Goal: Transaction & Acquisition: Book appointment/travel/reservation

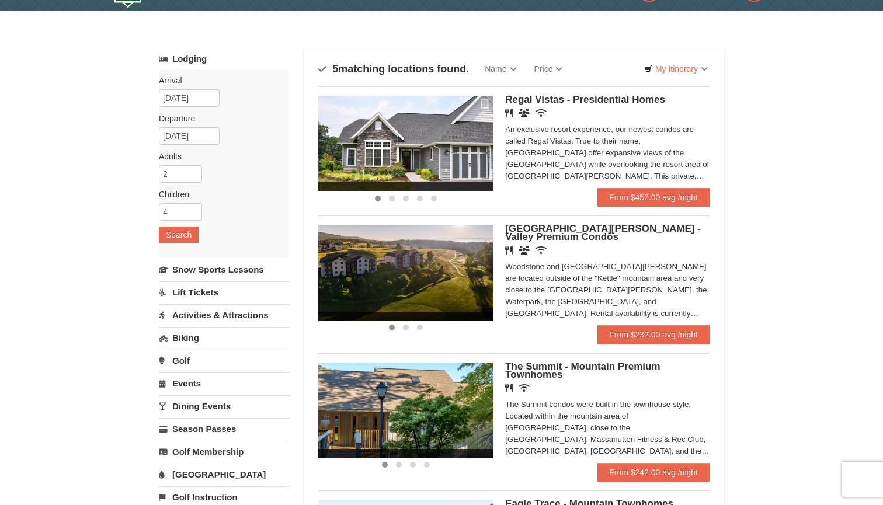
scroll to position [32, 0]
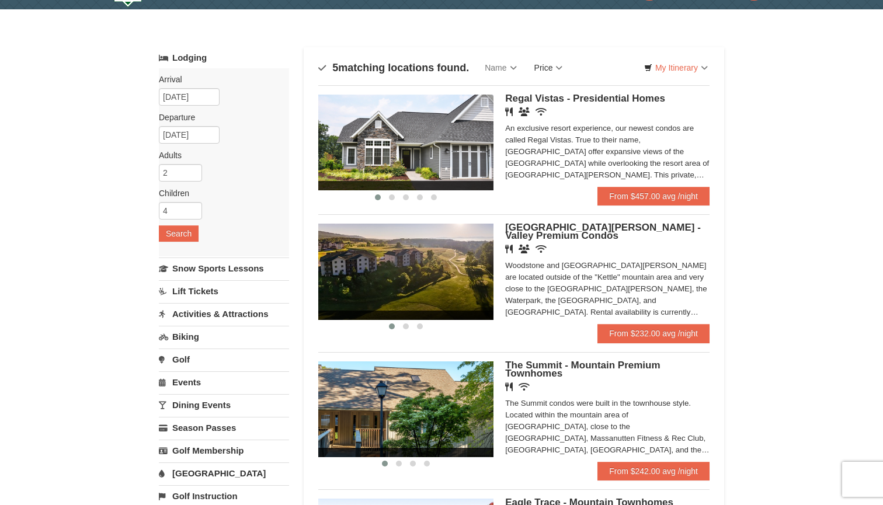
click at [550, 68] on link "Price" at bounding box center [549, 67] width 46 height 23
click at [555, 85] on link "Price (Low to High)" at bounding box center [572, 91] width 93 height 15
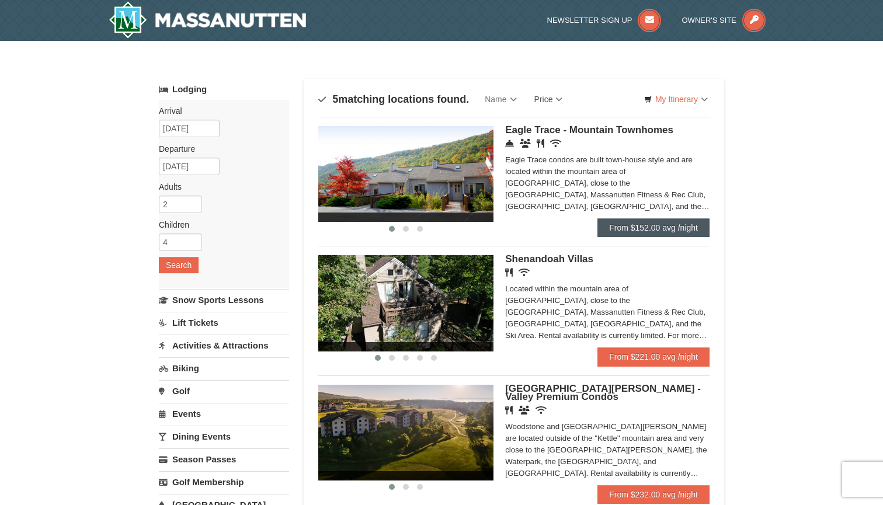
click at [638, 226] on link "From $152.00 avg /night" at bounding box center [653, 227] width 112 height 19
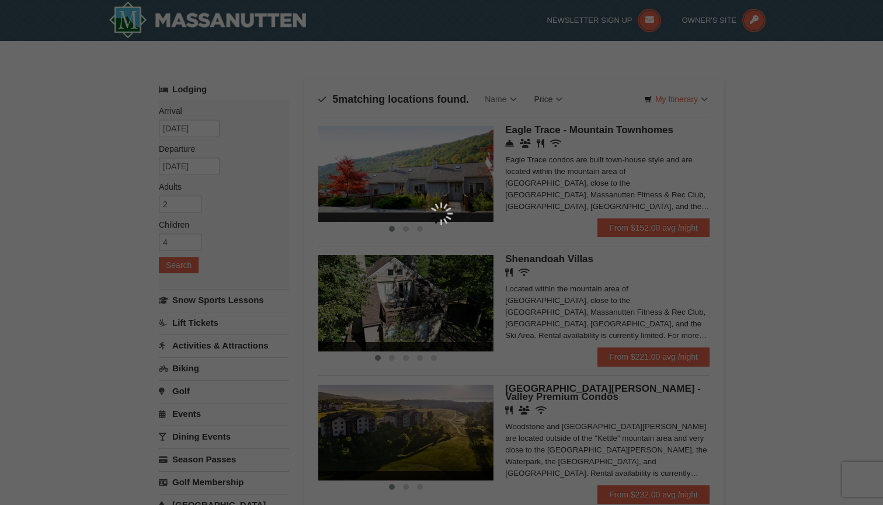
click at [747, 259] on div at bounding box center [441, 252] width 883 height 505
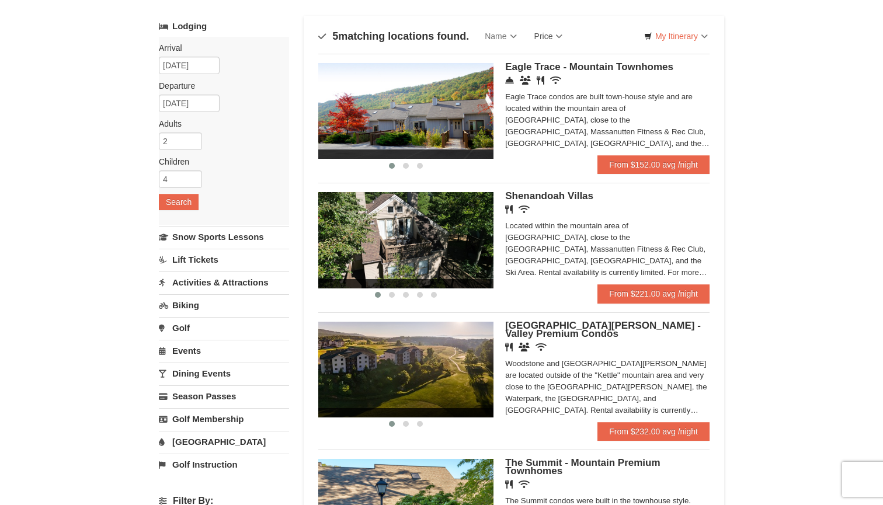
scroll to position [64, 0]
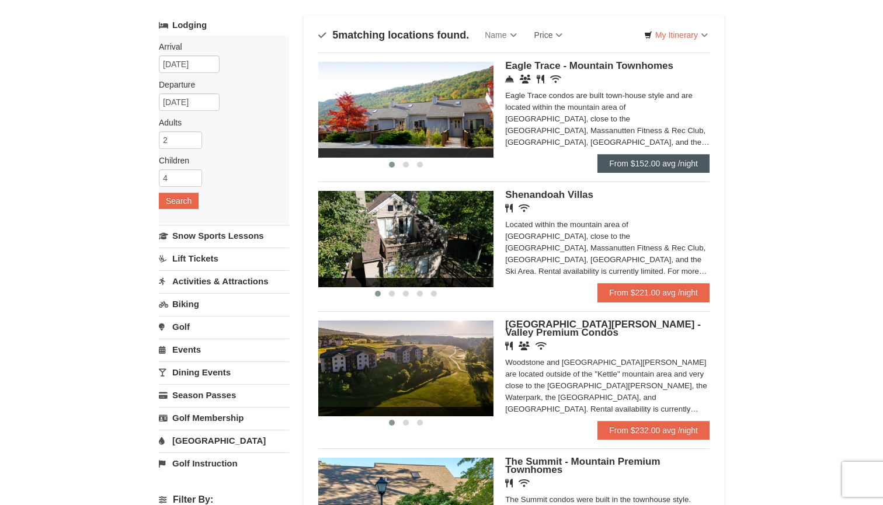
click at [665, 163] on link "From $152.00 avg /night" at bounding box center [653, 163] width 112 height 19
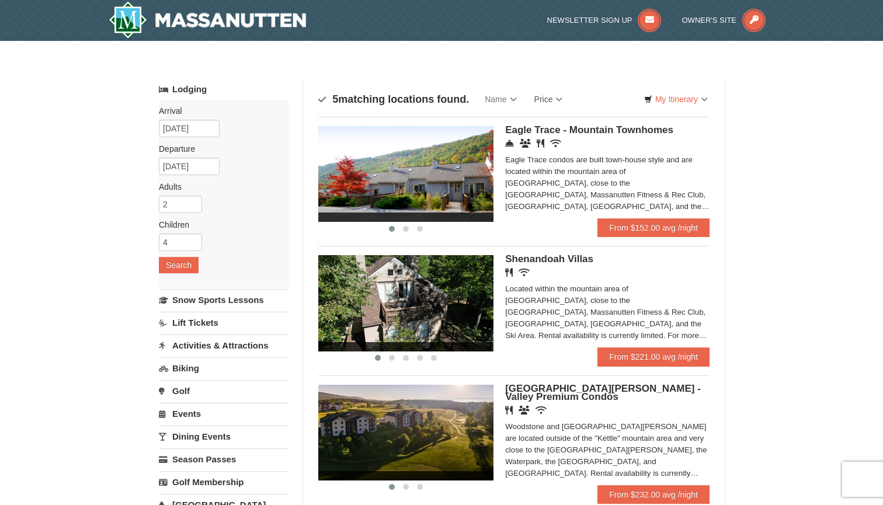
scroll to position [0, 0]
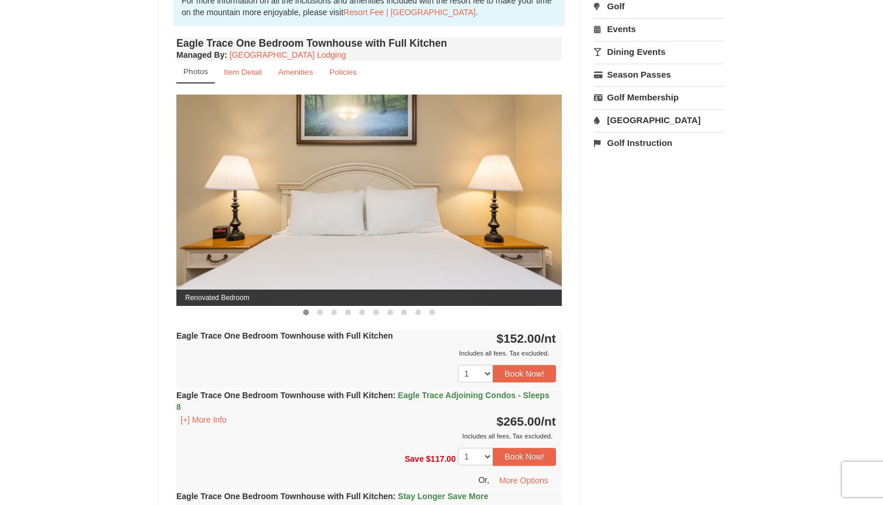
scroll to position [432, 0]
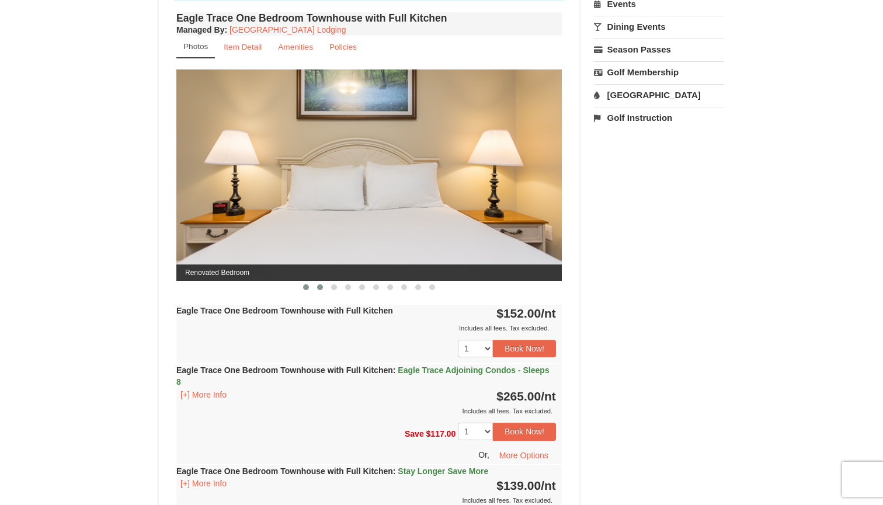
click at [318, 290] on button at bounding box center [320, 287] width 14 height 12
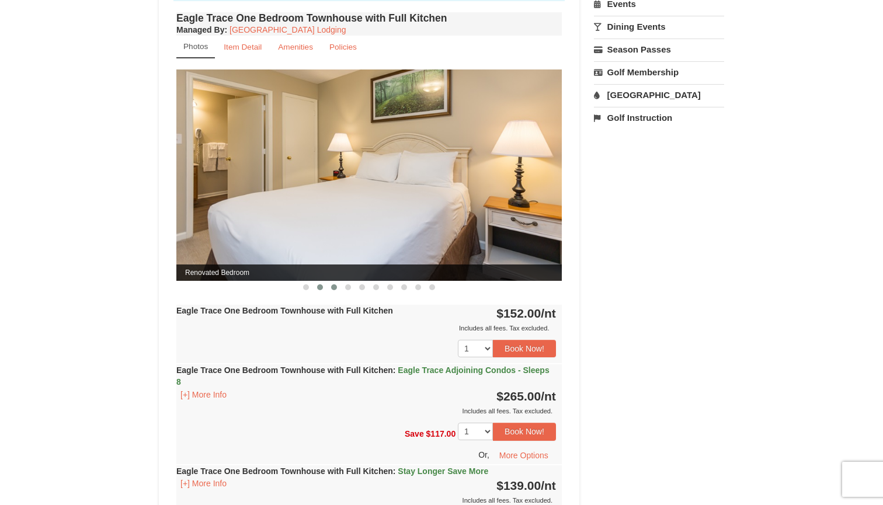
click at [332, 289] on span at bounding box center [334, 287] width 6 height 6
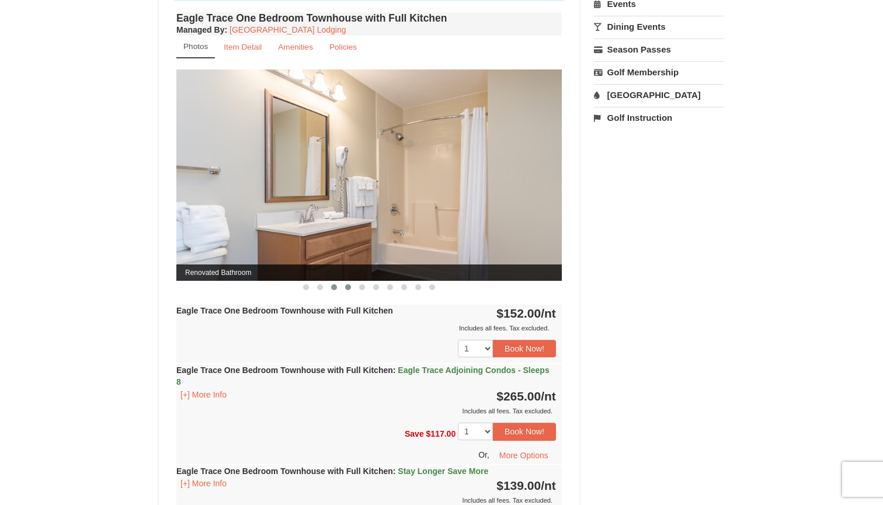
click at [347, 289] on span at bounding box center [348, 287] width 6 height 6
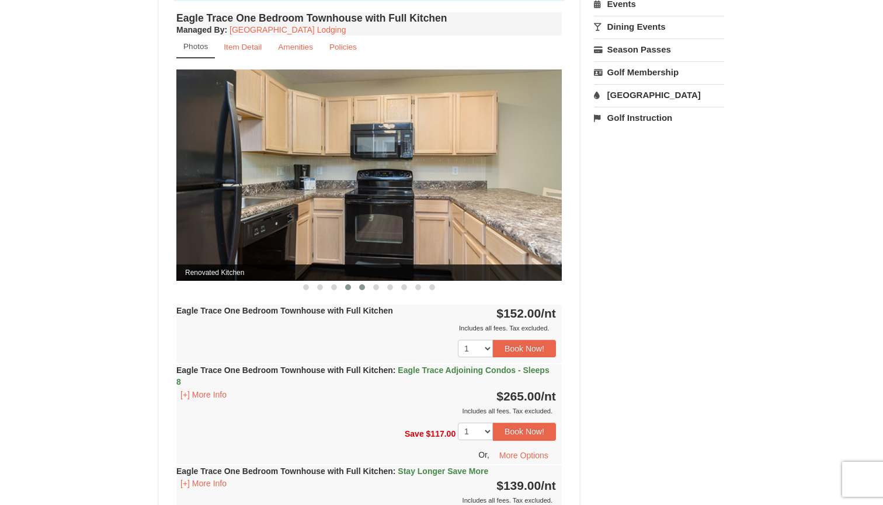
click at [365, 291] on button at bounding box center [362, 287] width 14 height 12
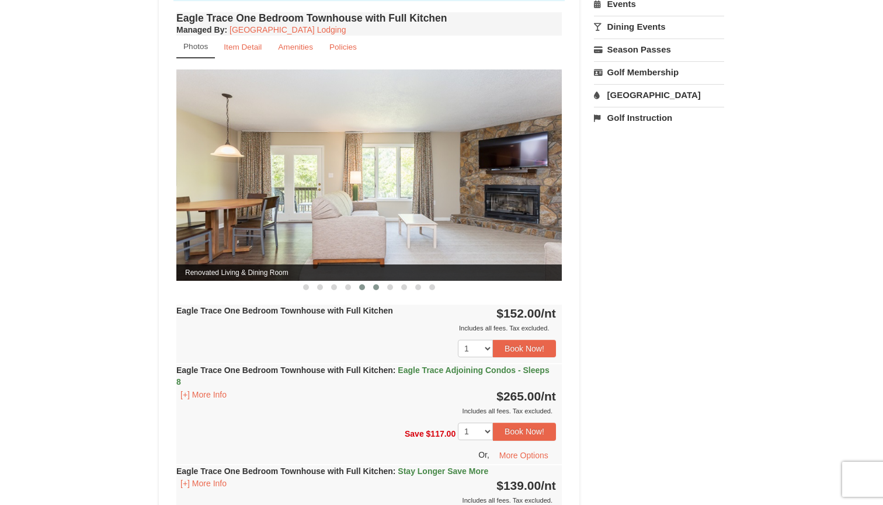
click at [378, 292] on button at bounding box center [376, 287] width 14 height 12
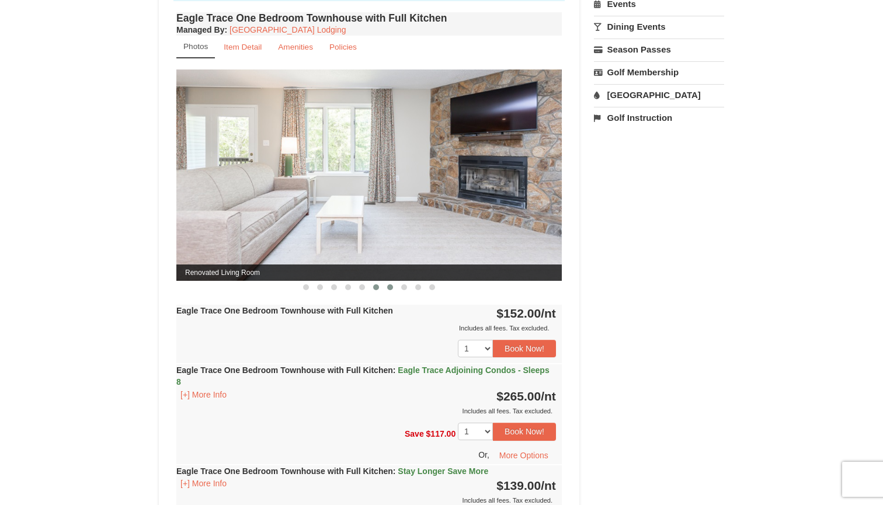
click at [391, 293] on button at bounding box center [390, 287] width 14 height 12
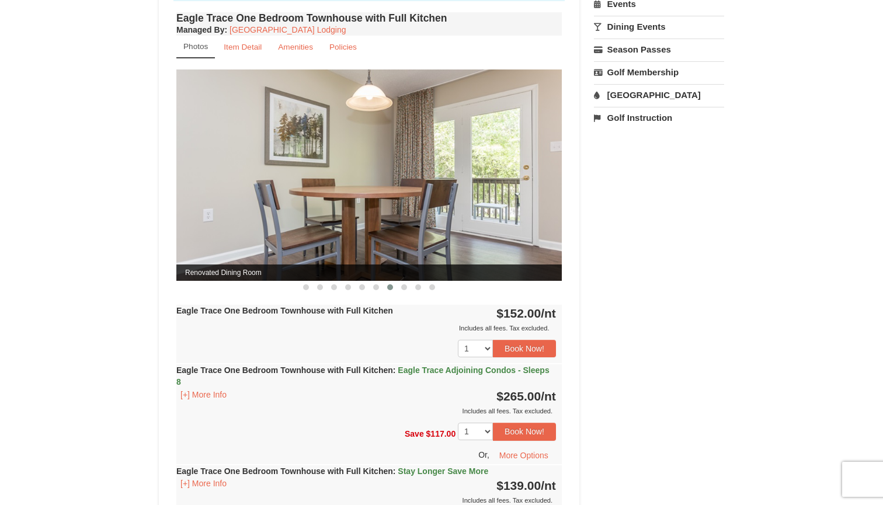
click at [403, 294] on div "Eagle Trace One Bedroom Townhouse with Full Kitchen Managed By : Massanutten Re…" at bounding box center [368, 292] width 391 height 567
click at [402, 290] on button at bounding box center [404, 287] width 14 height 12
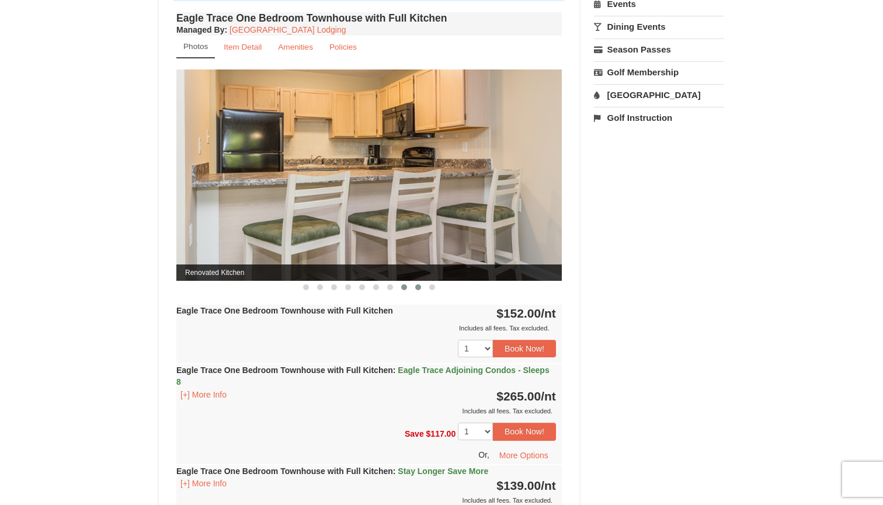
click at [415, 290] on button at bounding box center [418, 287] width 14 height 12
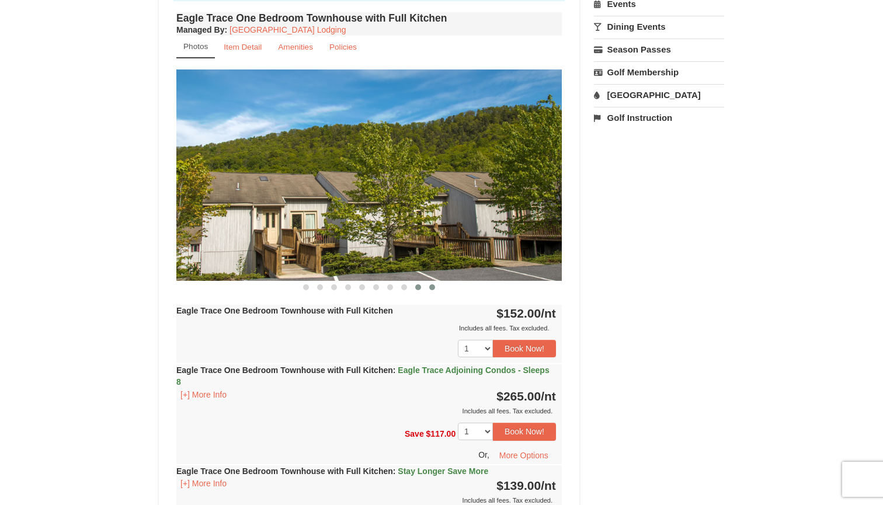
click at [432, 290] on span at bounding box center [432, 287] width 6 height 6
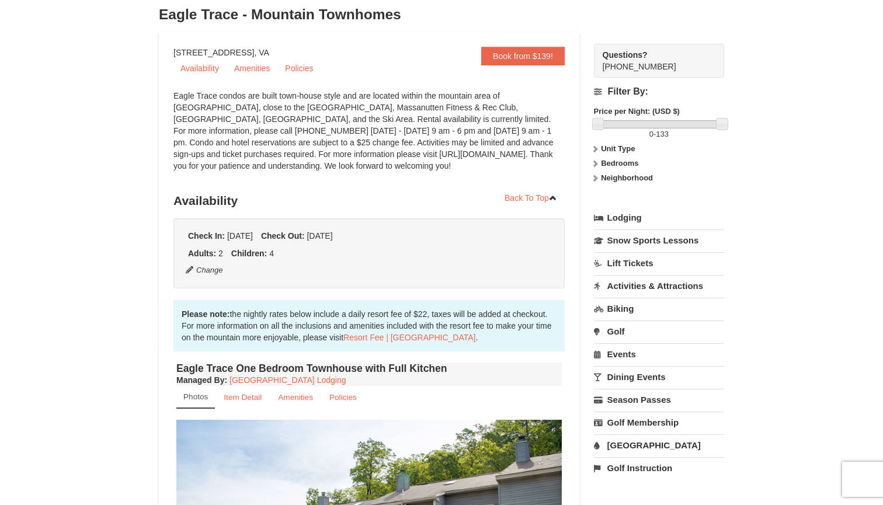
scroll to position [106, 0]
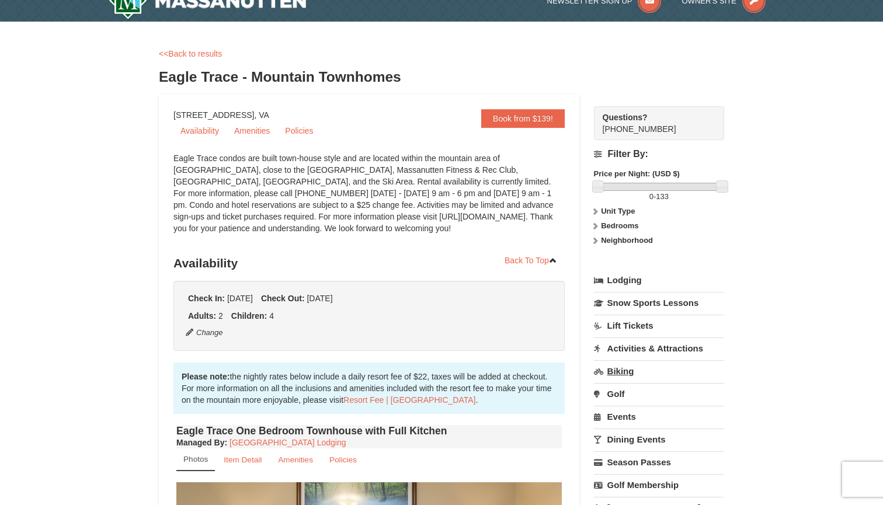
scroll to position [19, 0]
